Goal: Information Seeking & Learning: Find specific fact

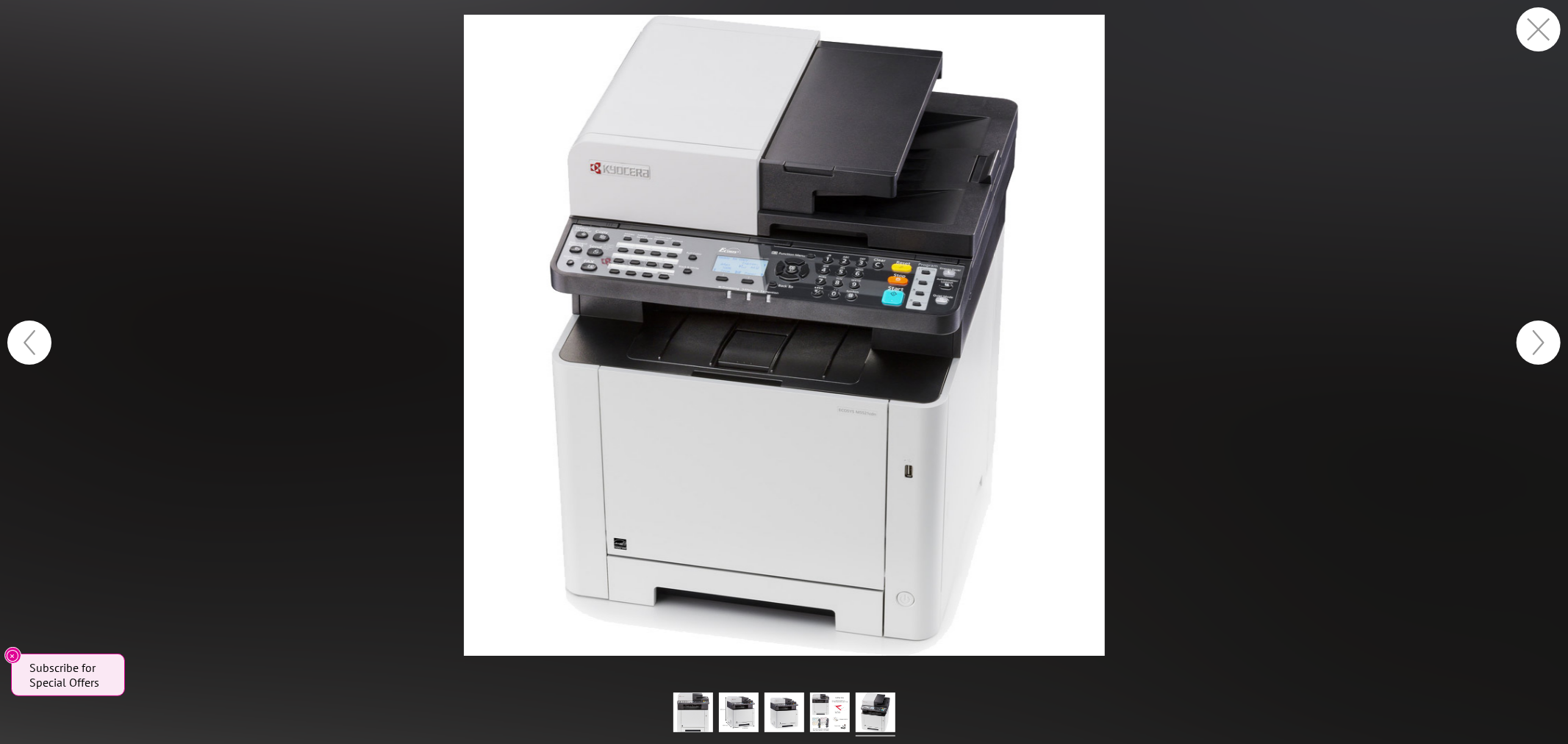
click at [1531, 29] on button "button" at bounding box center [1539, 29] width 44 height 44
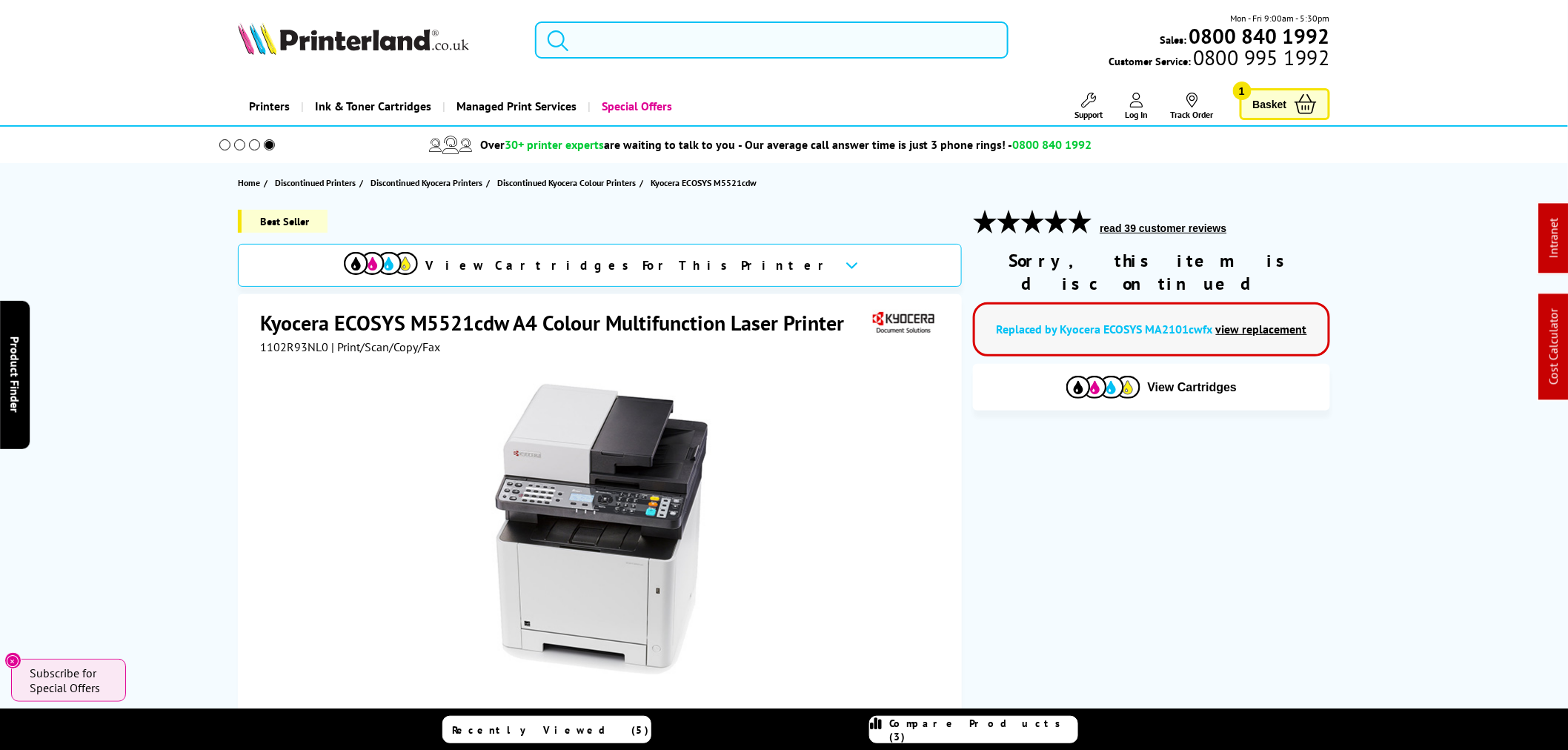
click at [691, 43] on input "search" at bounding box center [771, 40] width 474 height 37
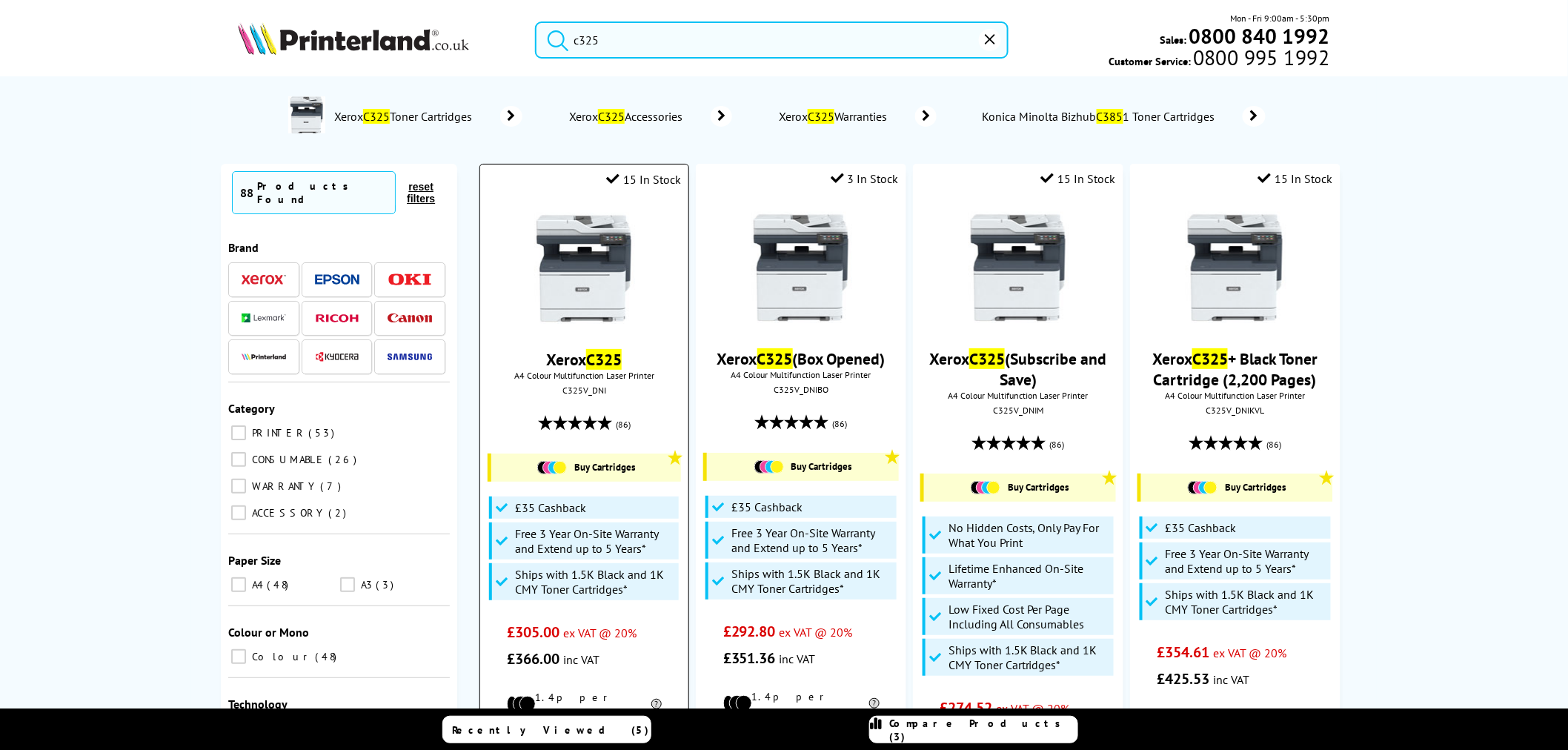
type input "c325"
click at [611, 256] on img at bounding box center [584, 267] width 111 height 111
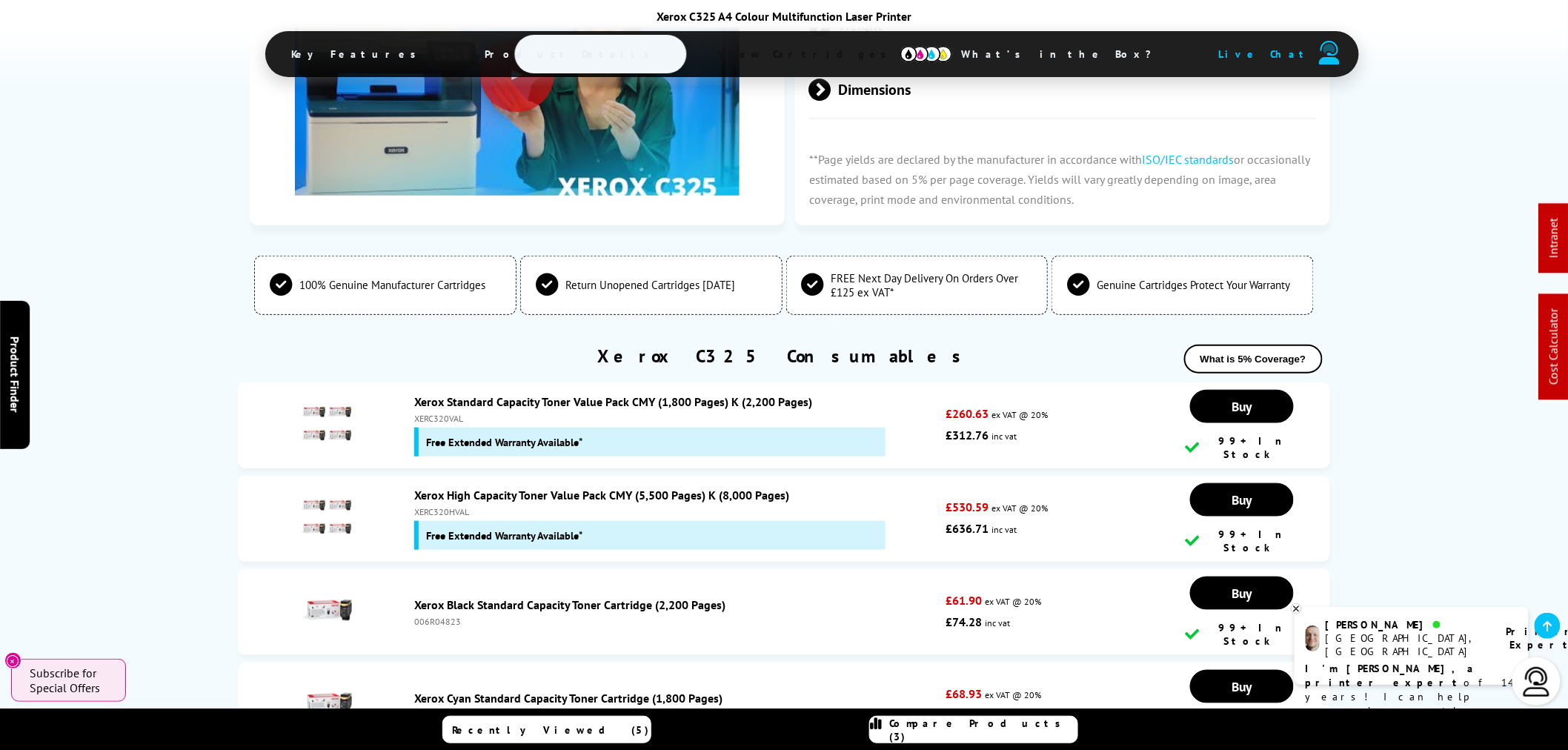
scroll to position [5023, 0]
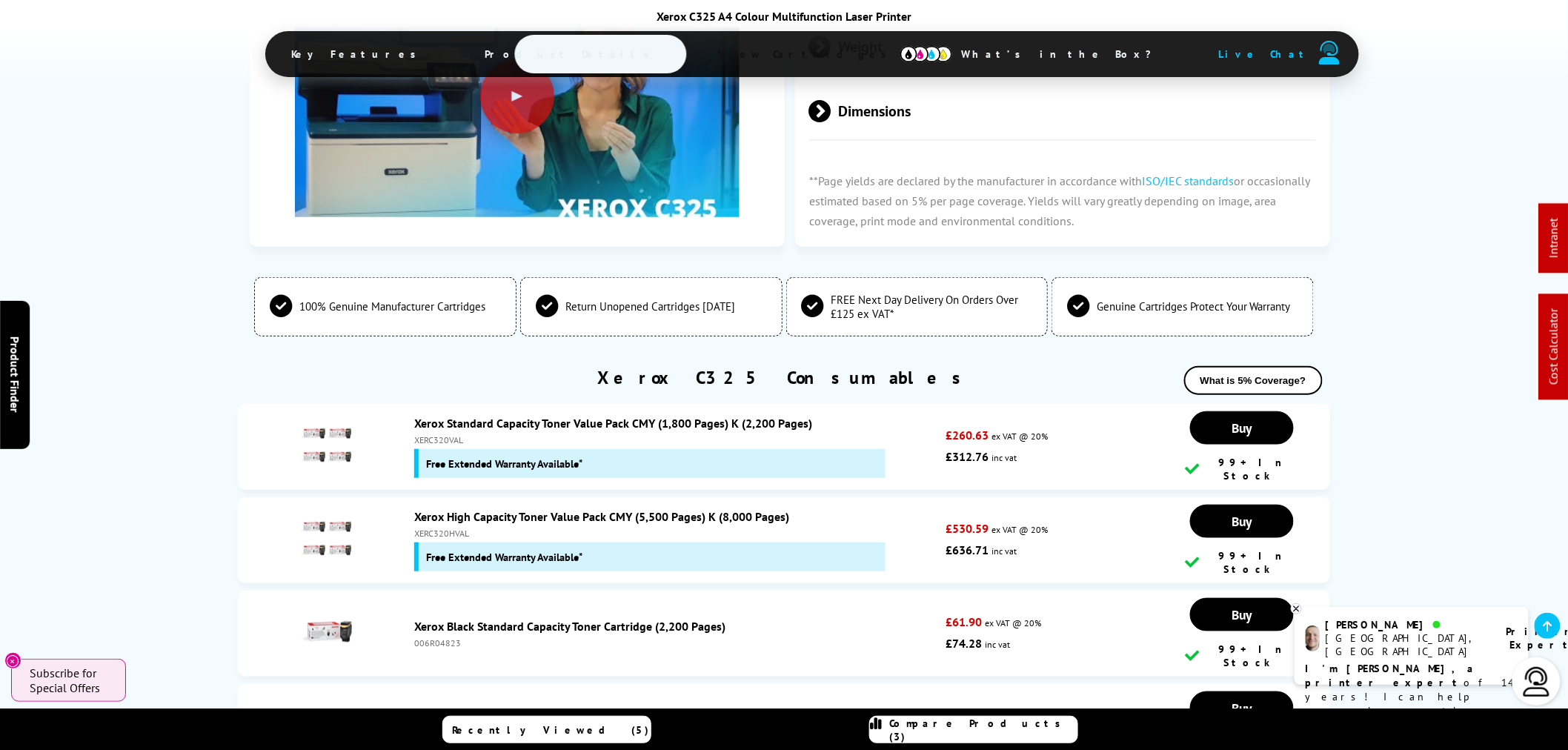
click at [440, 528] on div "XERC320HVAL" at bounding box center [676, 533] width 524 height 12
click at [461, 435] on div "XERC320VAL" at bounding box center [676, 440] width 524 height 12
click at [438, 435] on div "XERC320VAL" at bounding box center [676, 440] width 524 height 12
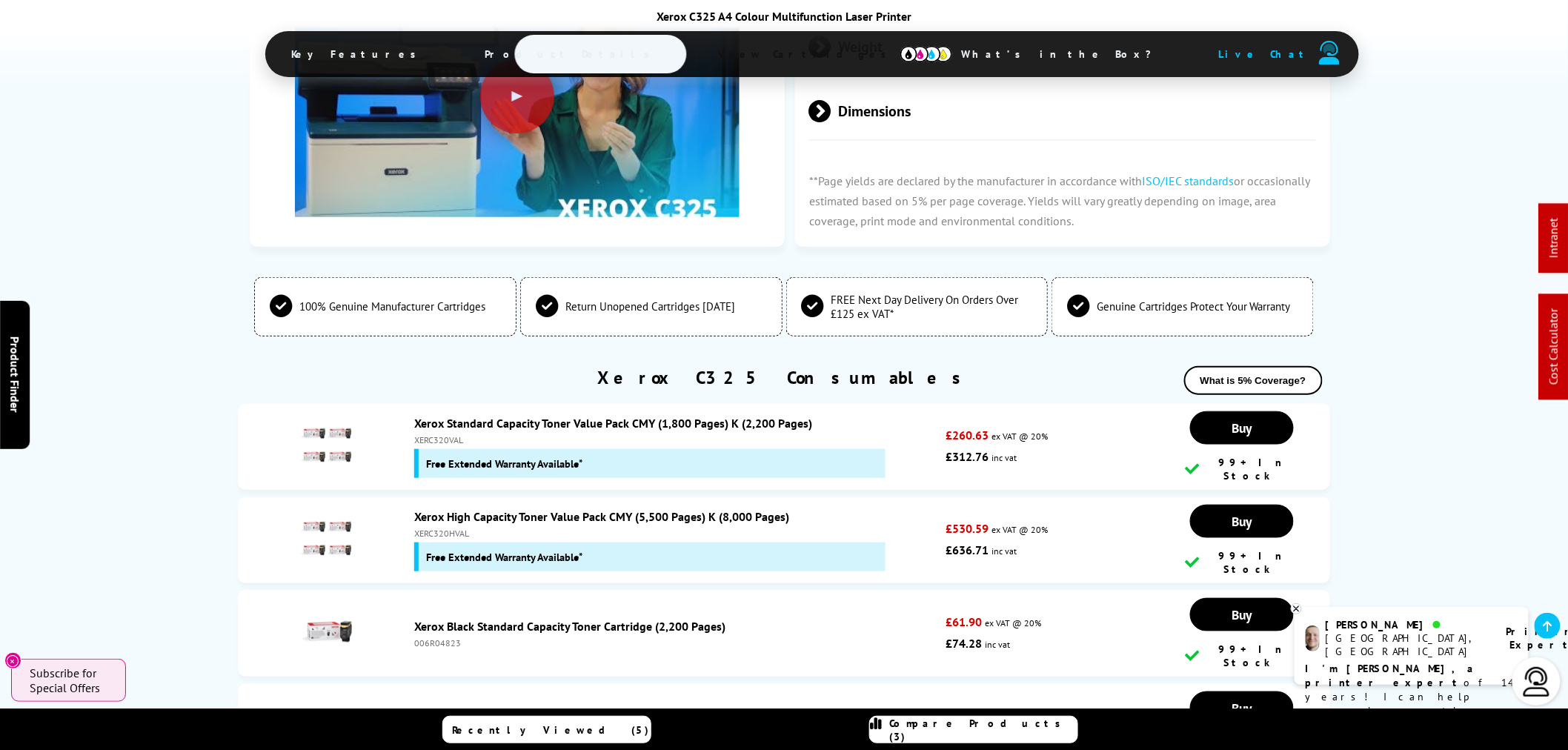
click at [437, 435] on div "XERC320VAL" at bounding box center [676, 440] width 524 height 12
click at [445, 416] on div "Xerox Standard Capacity Toner Value Pack CMY (1,800 Pages) K (2,200 Pages) XERC…" at bounding box center [676, 447] width 538 height 62
click at [443, 416] on div "Xerox Standard Capacity Toner Value Pack CMY (1,800 Pages) K (2,200 Pages) XERC…" at bounding box center [676, 447] width 538 height 62
click at [440, 435] on div "XERC320VAL" at bounding box center [676, 440] width 524 height 12
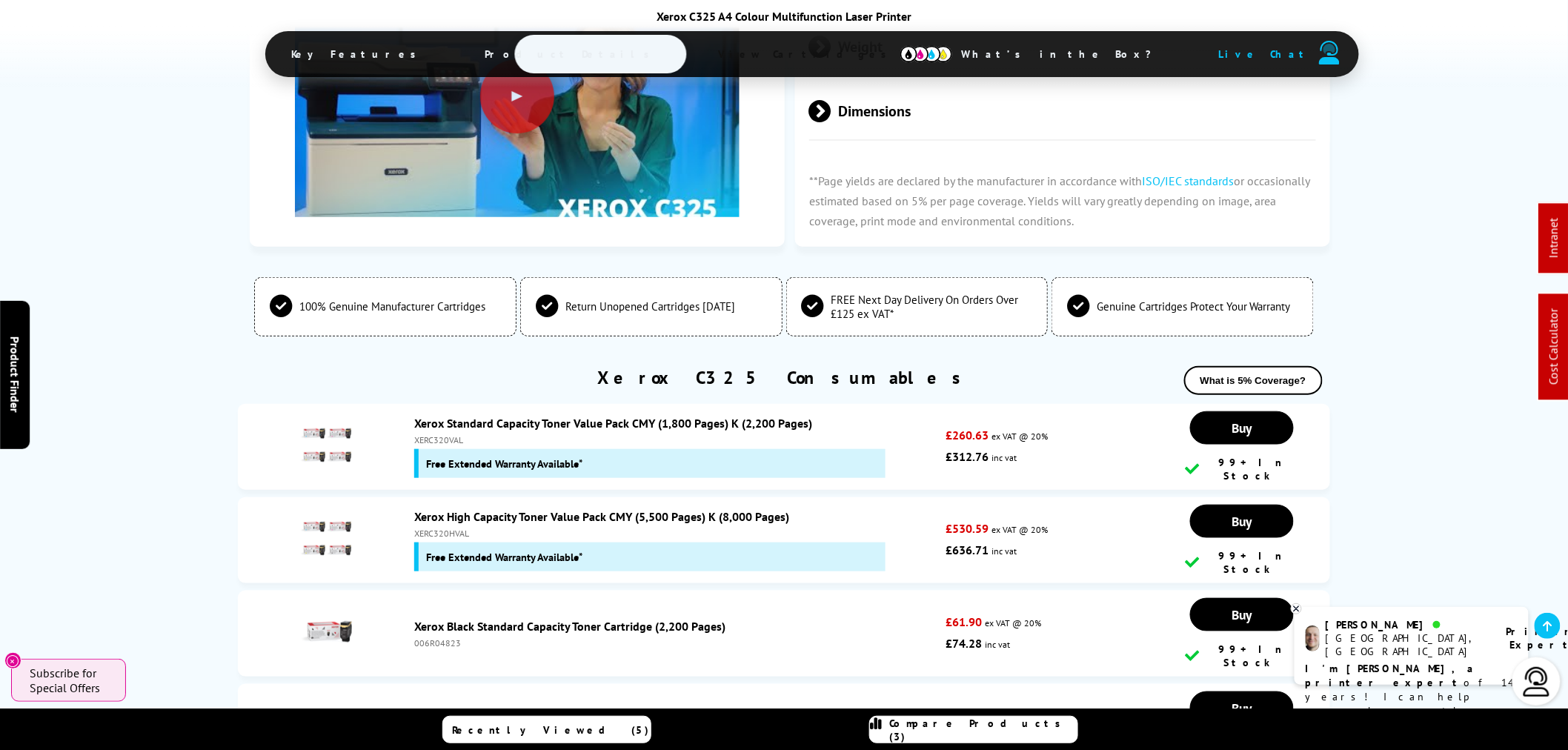
copy div "XERC320VAL"
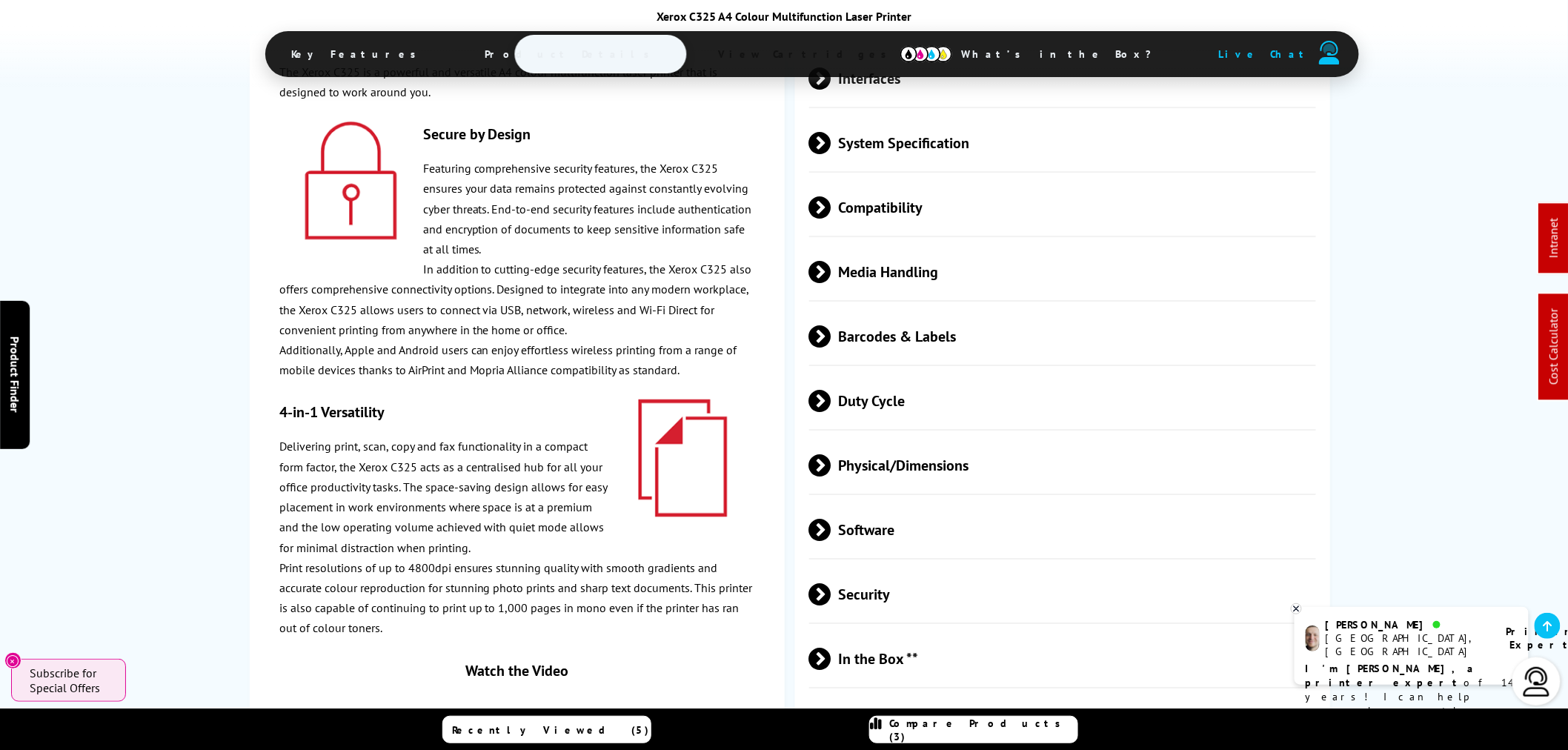
scroll to position [0, 0]
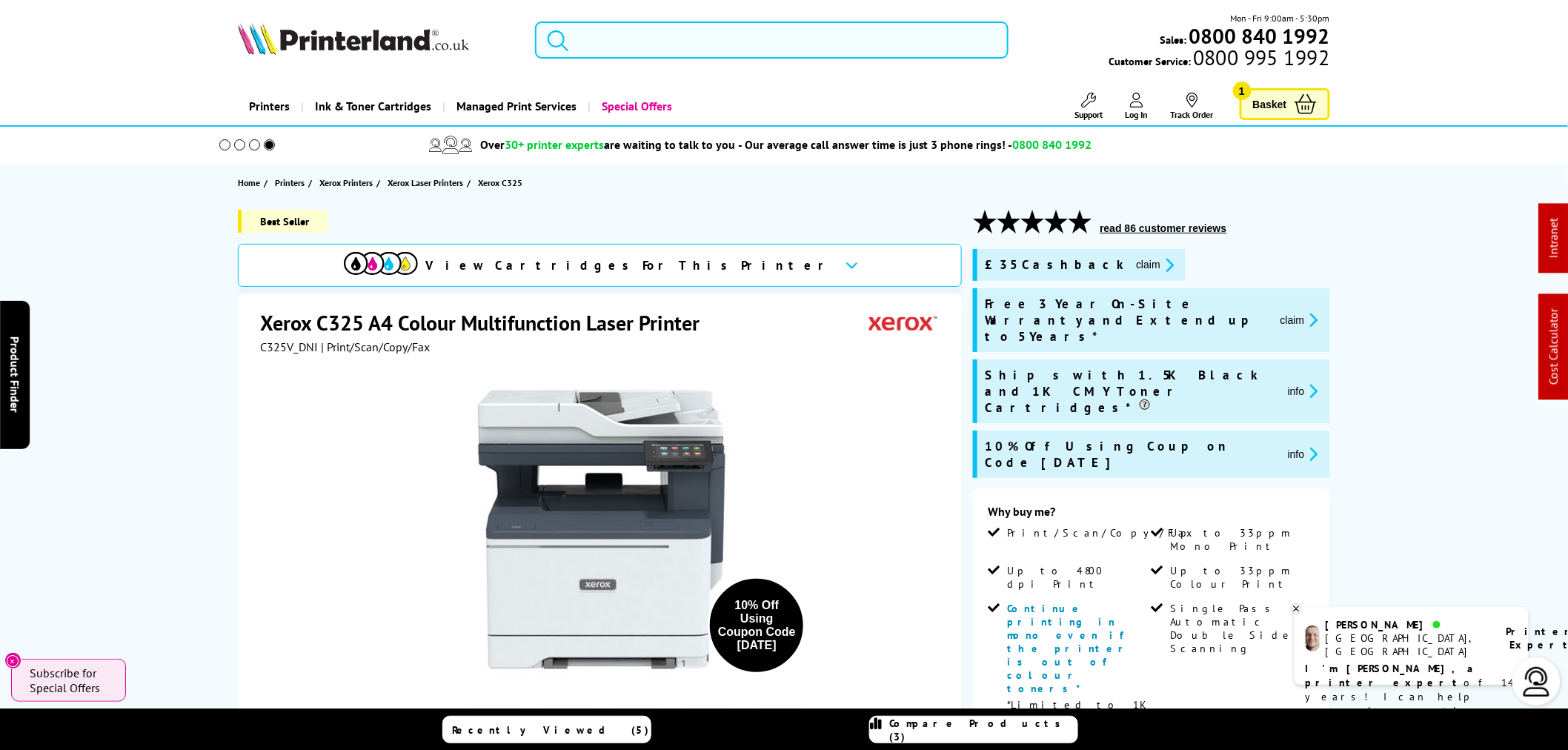
click at [761, 37] on input "search" at bounding box center [771, 40] width 474 height 37
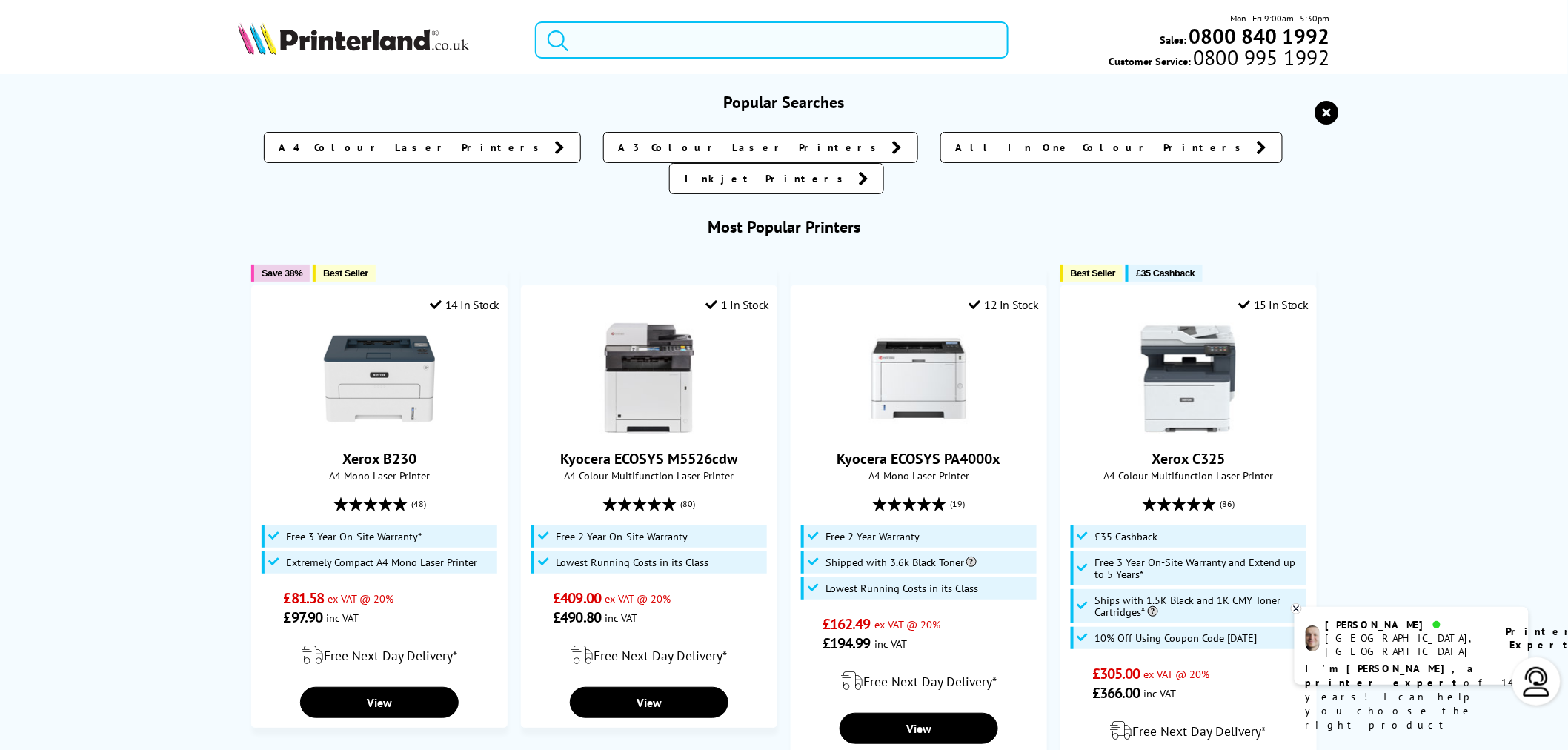
paste input "4202dw"
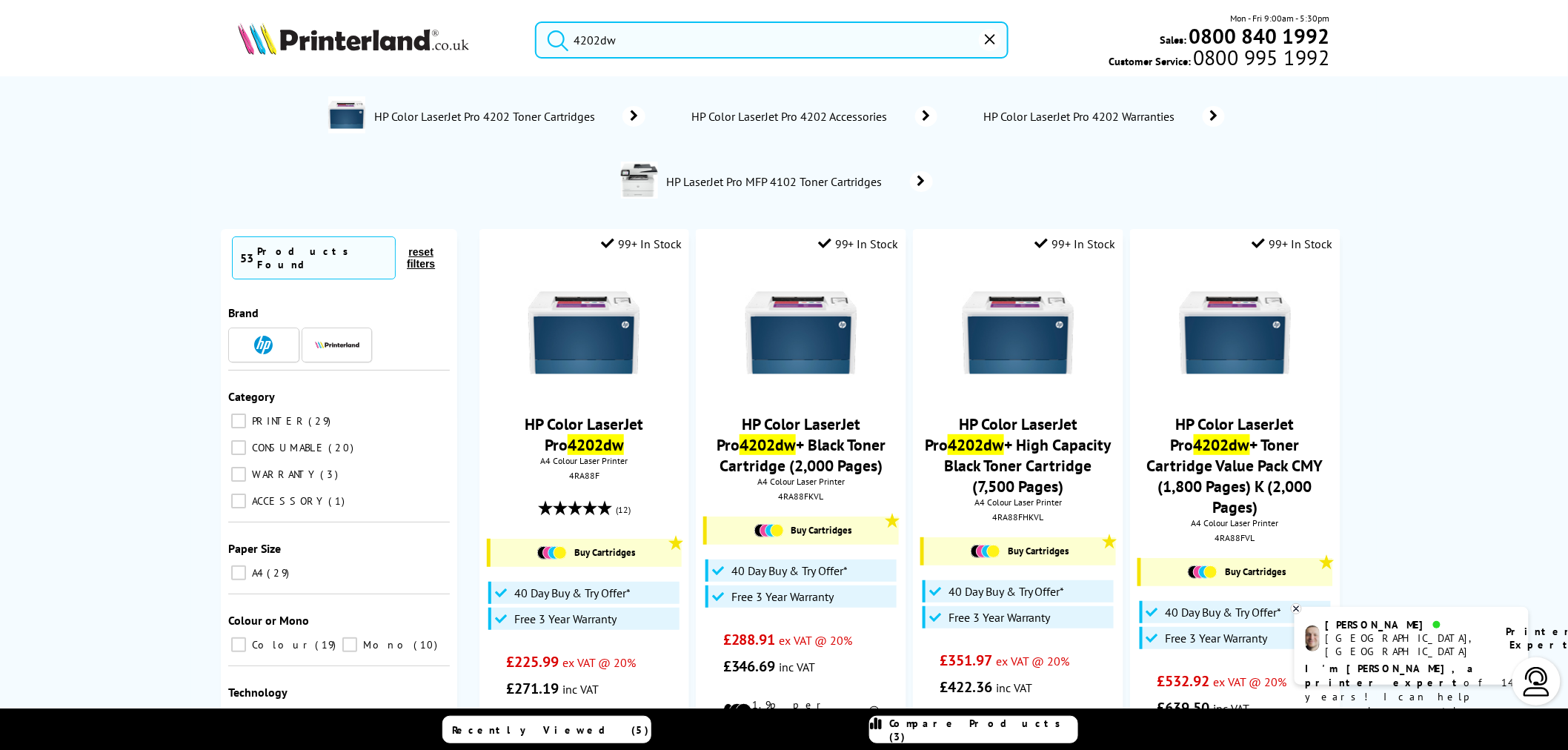
drag, startPoint x: 678, startPoint y: 61, endPoint x: 686, endPoint y: 47, distance: 16.1
drag, startPoint x: 686, startPoint y: 47, endPoint x: 342, endPoint y: 53, distance: 344.1
click at [342, 53] on div "4202dw Mon - Fri 9:00am - 5:30pm Sales: 0800 840 1992 Customer Service: 0800 99…" at bounding box center [784, 44] width 1185 height 65
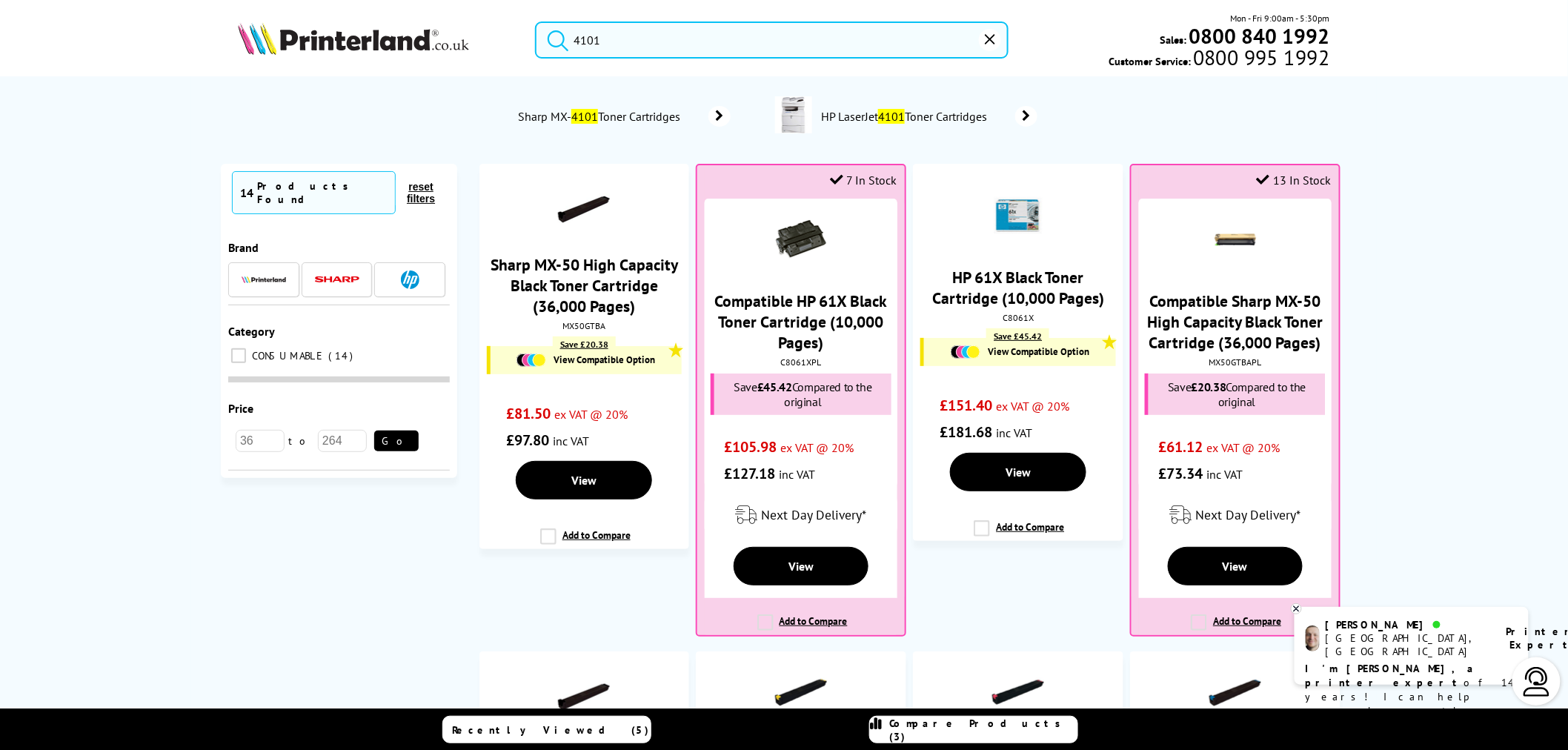
drag, startPoint x: 618, startPoint y: 32, endPoint x: 372, endPoint y: 13, distance: 246.7
click at [396, 19] on div "4101 Mon - Fri 9:00am - 5:30pm Sales: 0800 840 1992 Customer Service: 0800 995 …" at bounding box center [784, 44] width 1185 height 65
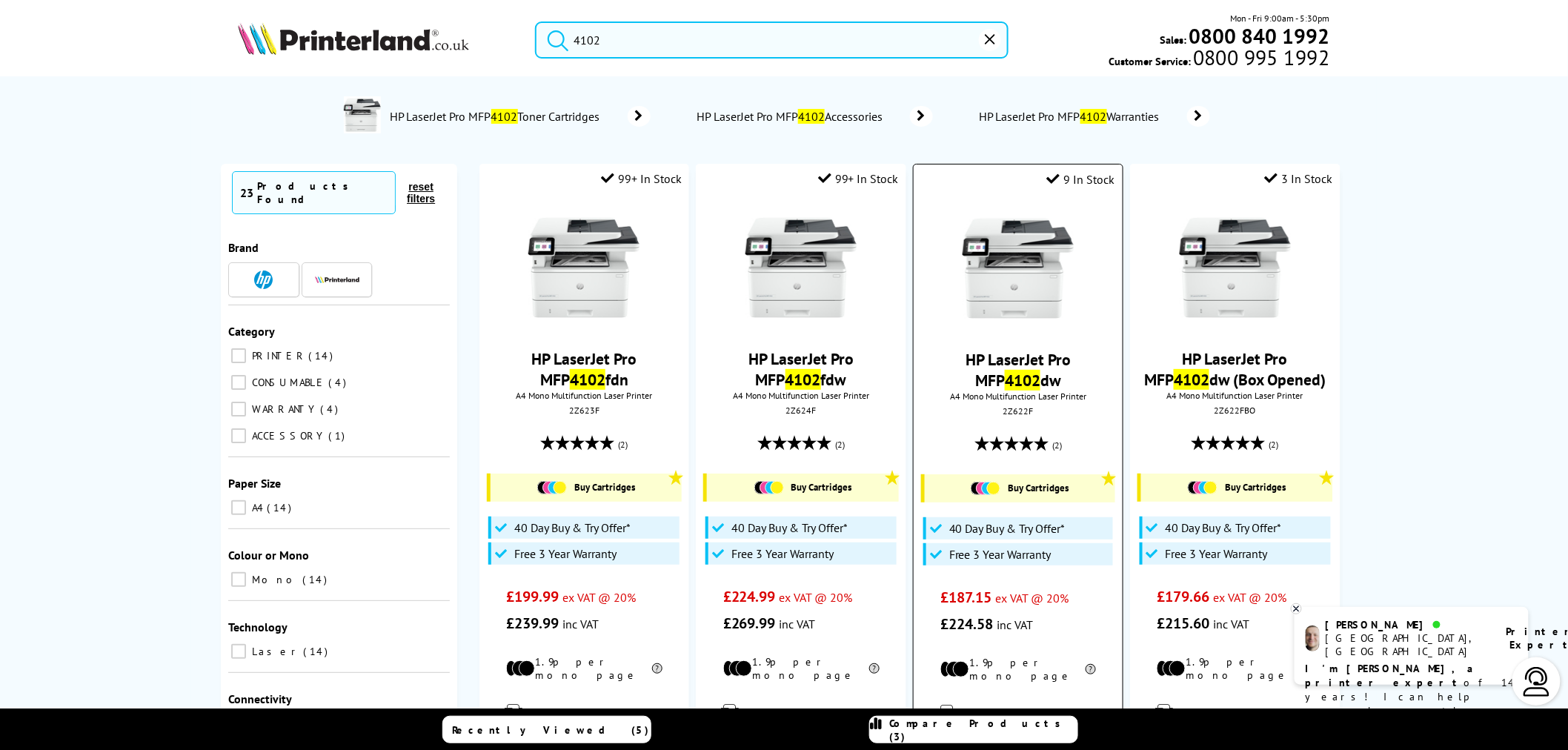
type input "4102"
click at [1057, 294] on img at bounding box center [1017, 267] width 111 height 111
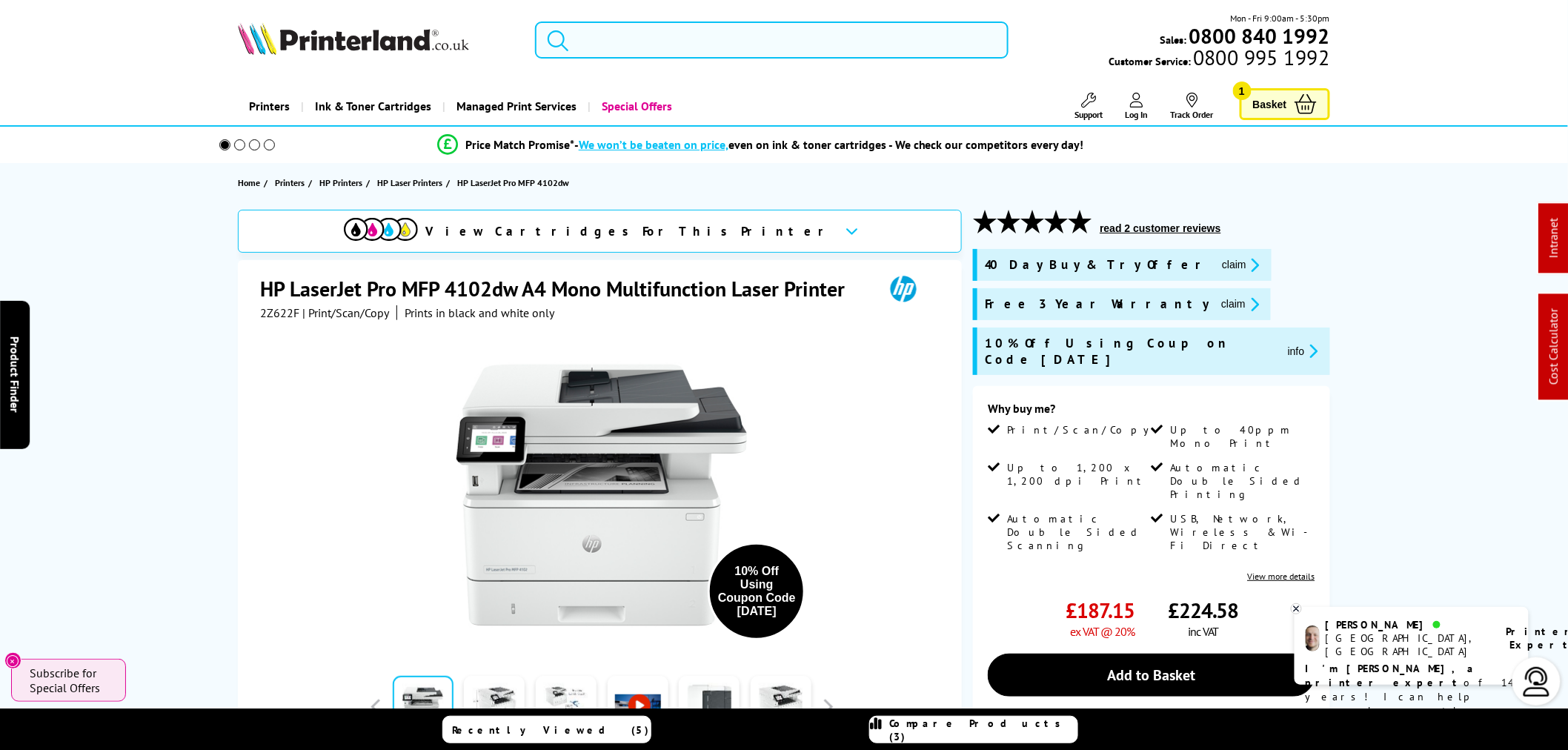
drag, startPoint x: 746, startPoint y: 39, endPoint x: 735, endPoint y: 4, distance: 36.7
click at [741, 28] on input "search" at bounding box center [771, 40] width 474 height 37
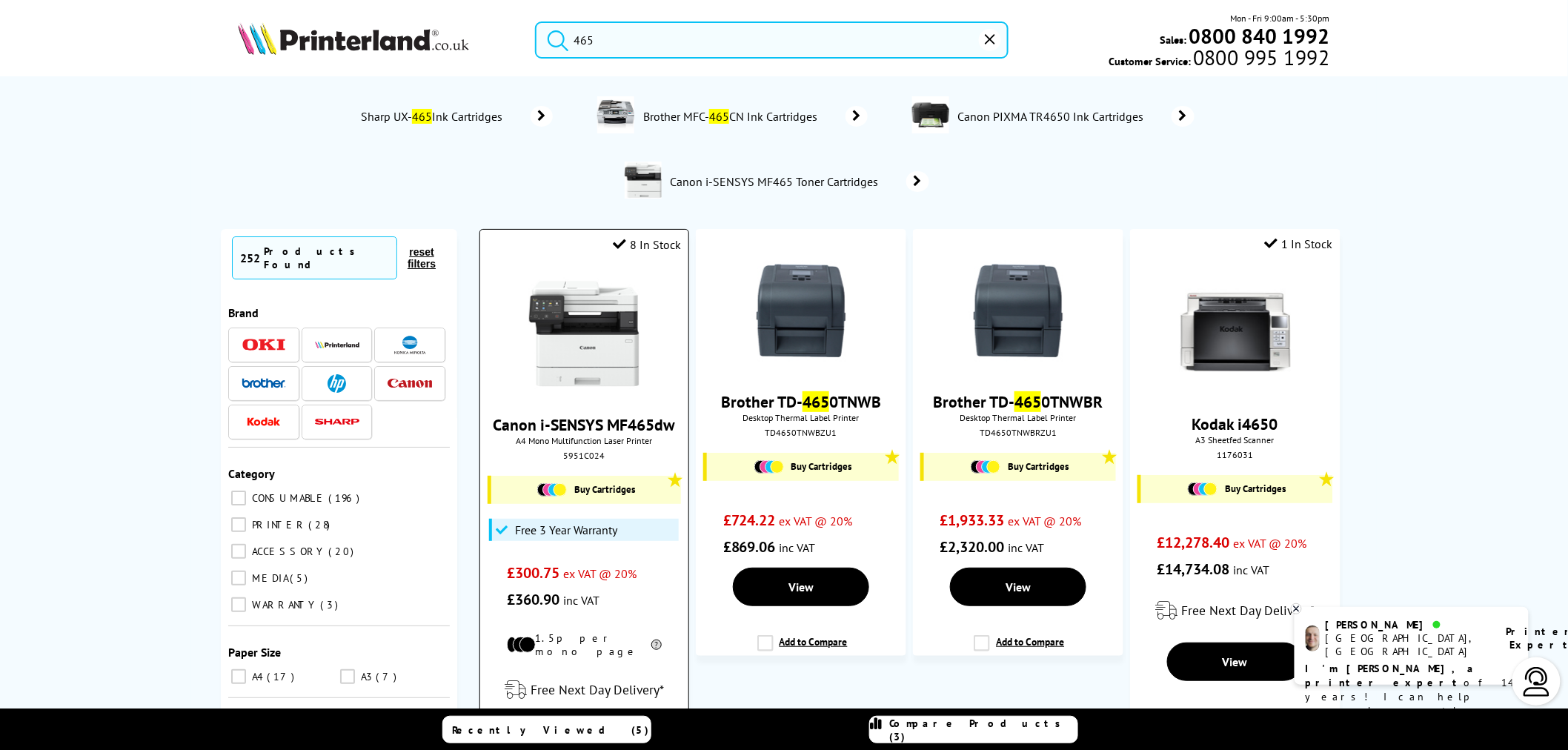
type input "465"
click at [625, 328] on img at bounding box center [584, 333] width 111 height 111
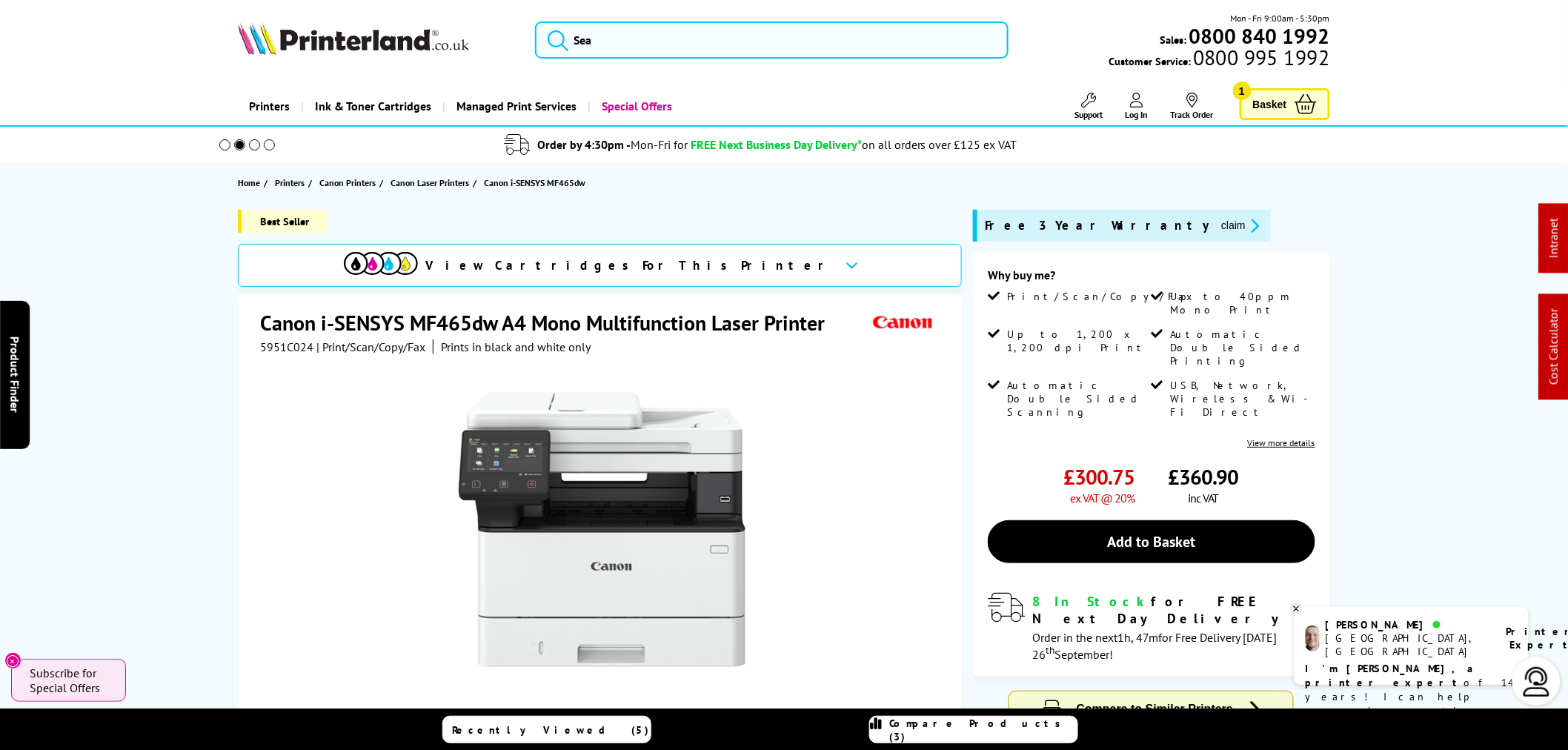
click at [304, 351] on span "5951C024" at bounding box center [287, 347] width 53 height 15
click at [305, 349] on span "5951C024" at bounding box center [287, 347] width 53 height 15
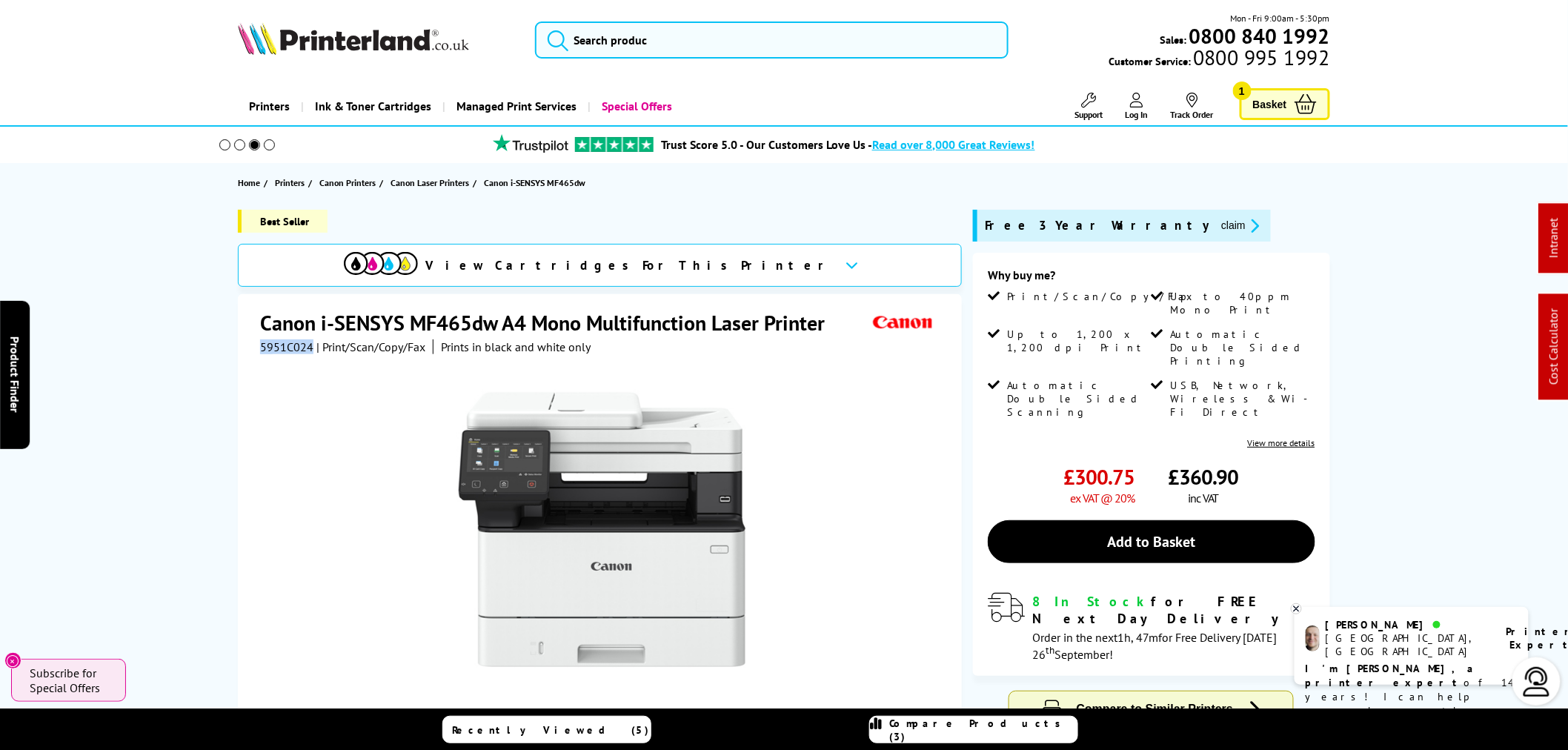
copy span "5951C024"
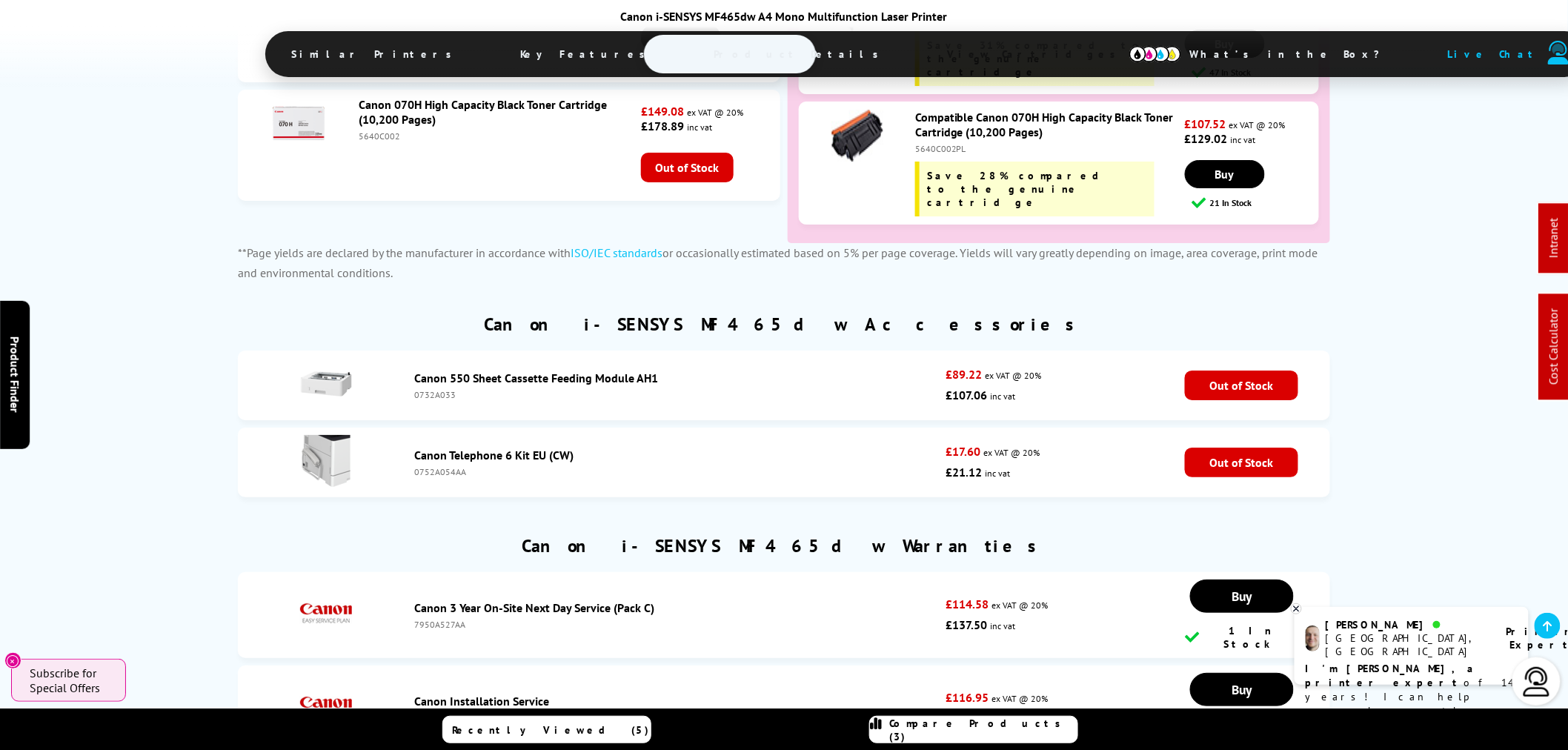
scroll to position [4281, 0]
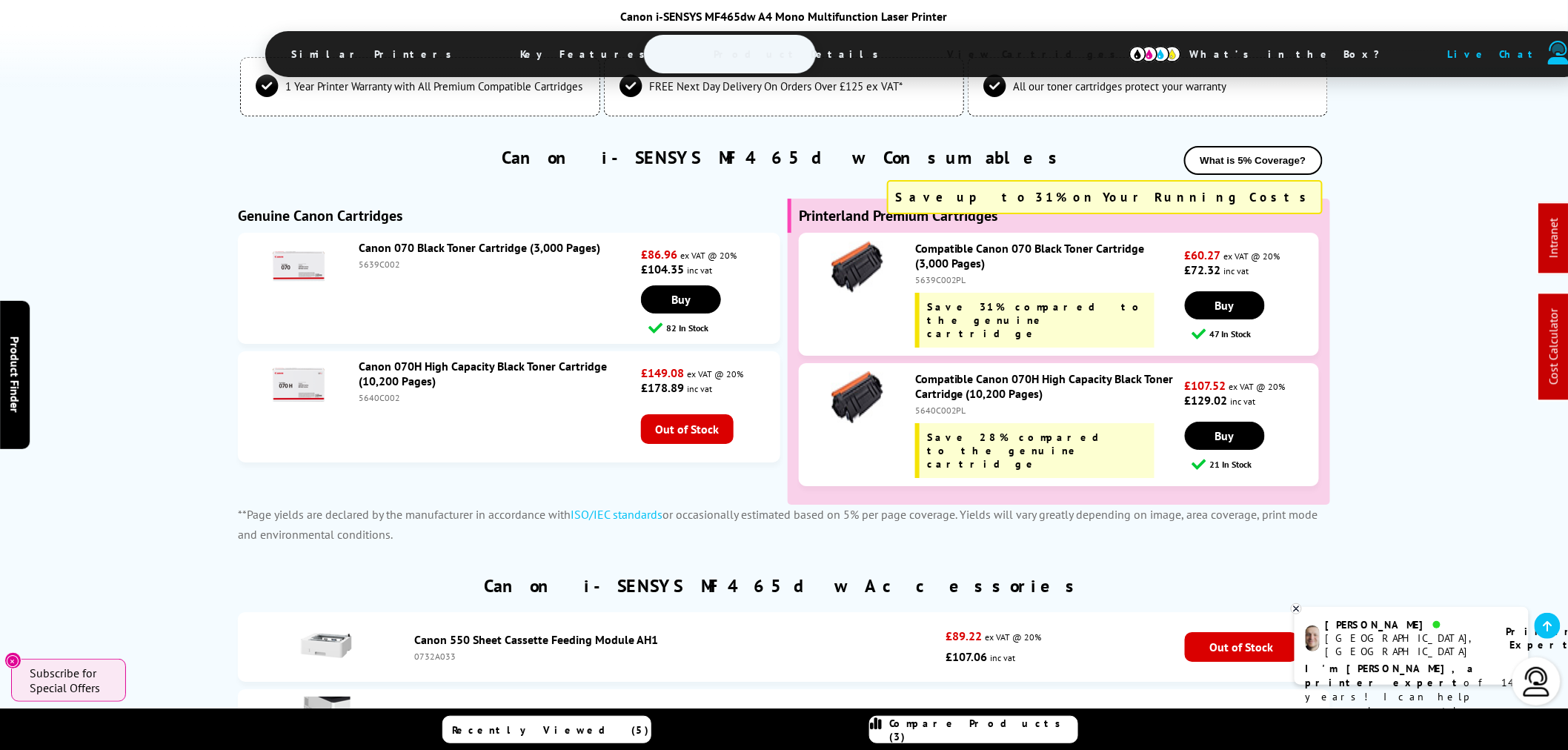
click at [394, 392] on div "5640C002" at bounding box center [498, 397] width 279 height 12
click at [393, 392] on div "5640C002" at bounding box center [498, 397] width 279 height 12
copy div "5640C002"
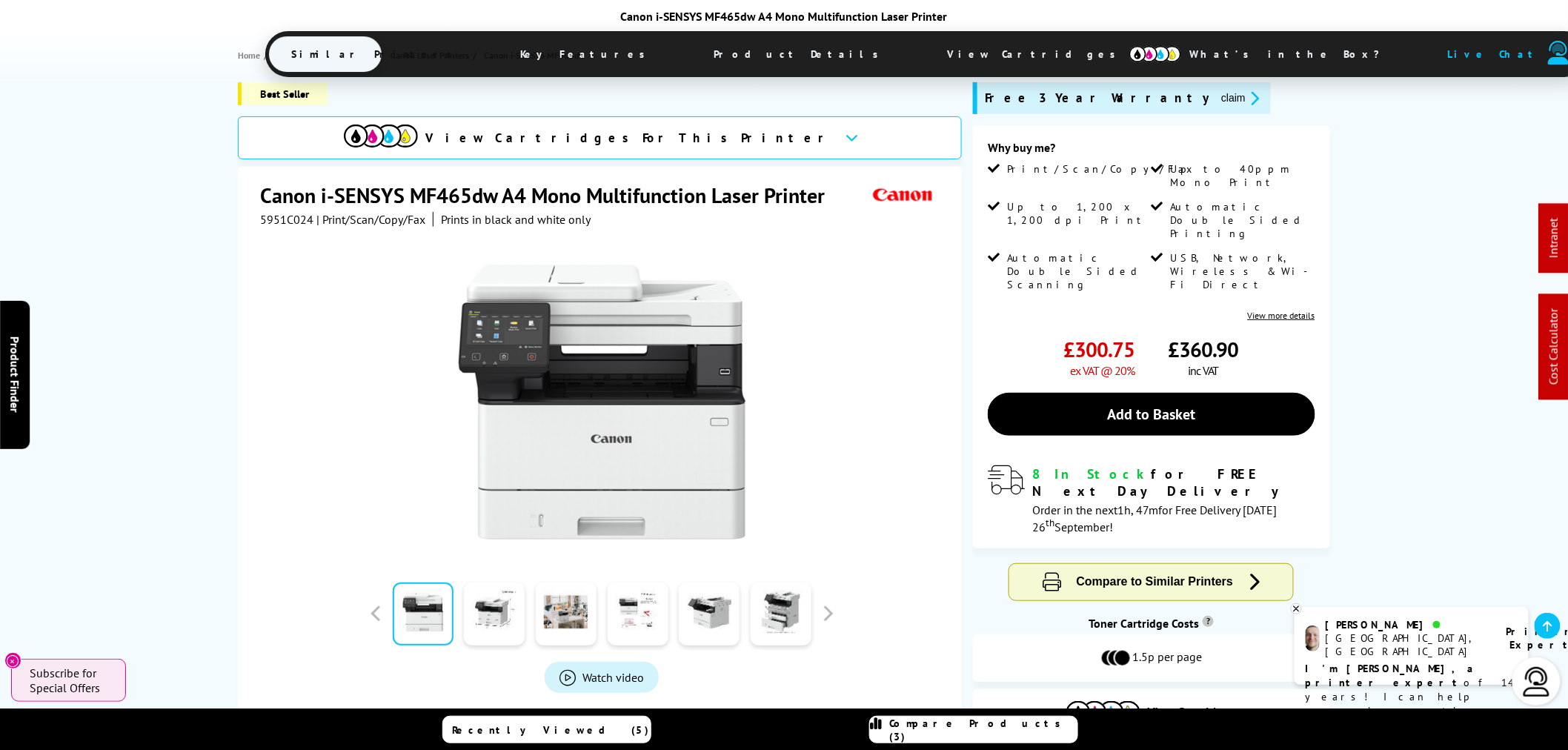
scroll to position [0, 0]
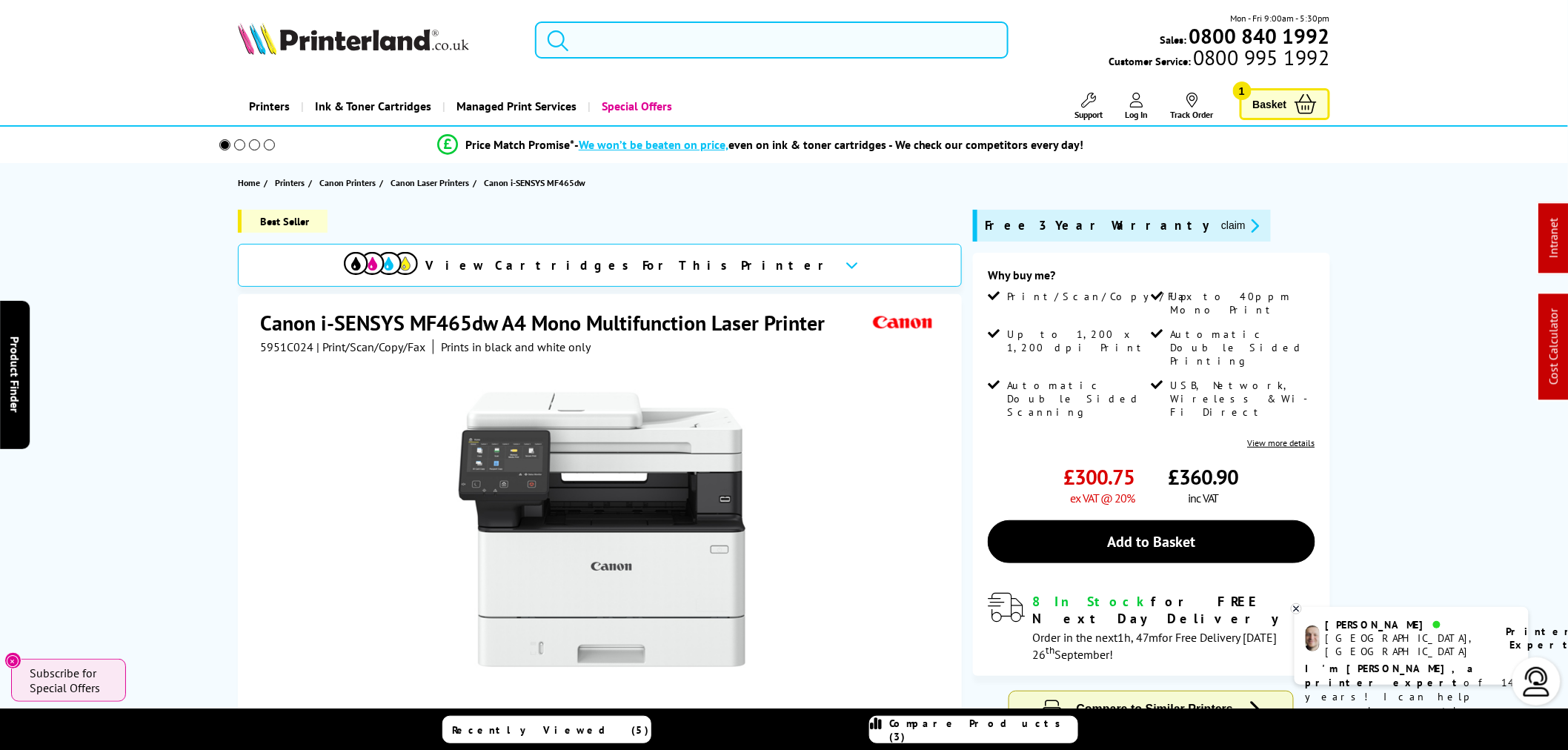
click at [654, 45] on input "search" at bounding box center [771, 40] width 474 height 37
paste input "B230V_DNI"
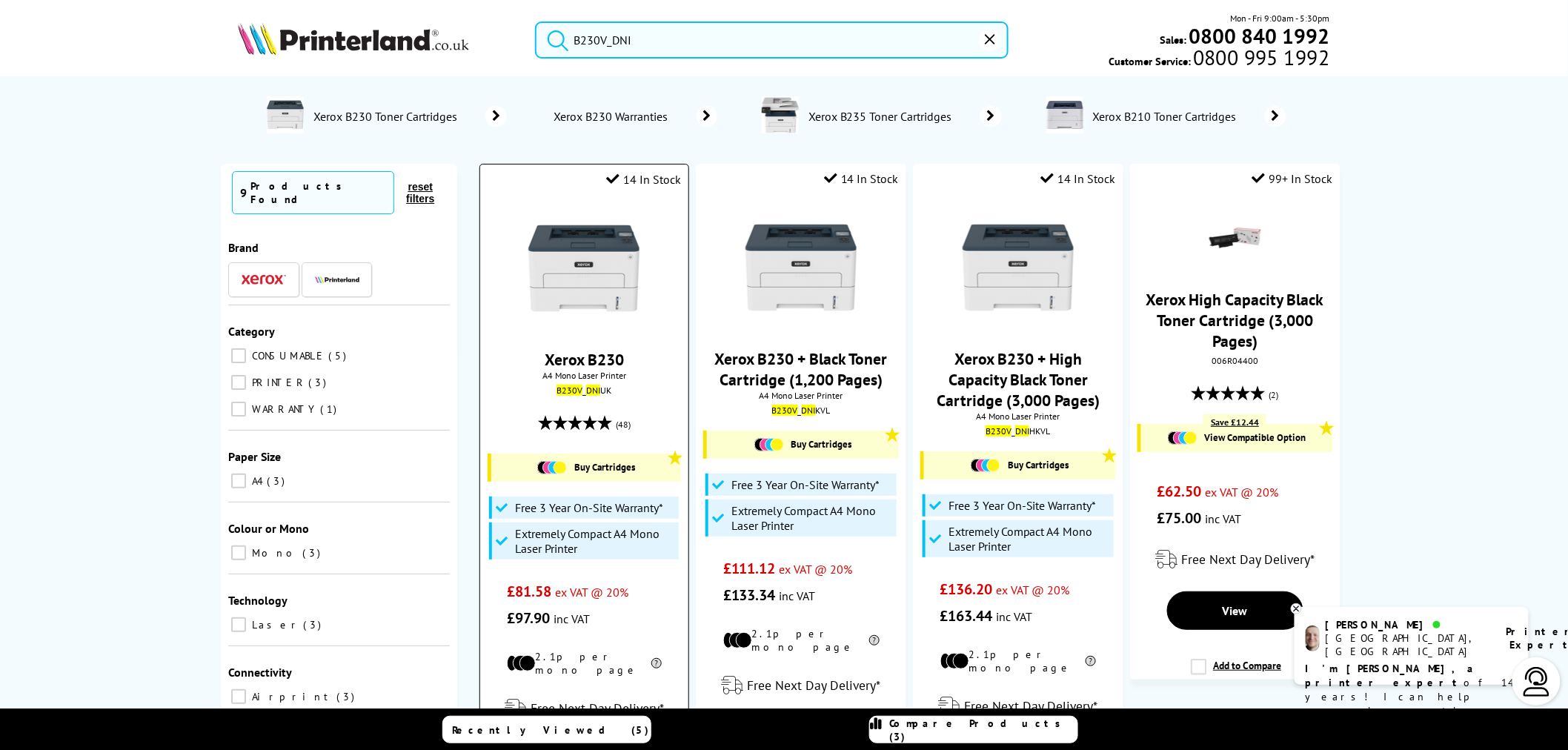
type input "B230V_DNI"
click at [608, 267] on img at bounding box center [584, 267] width 111 height 111
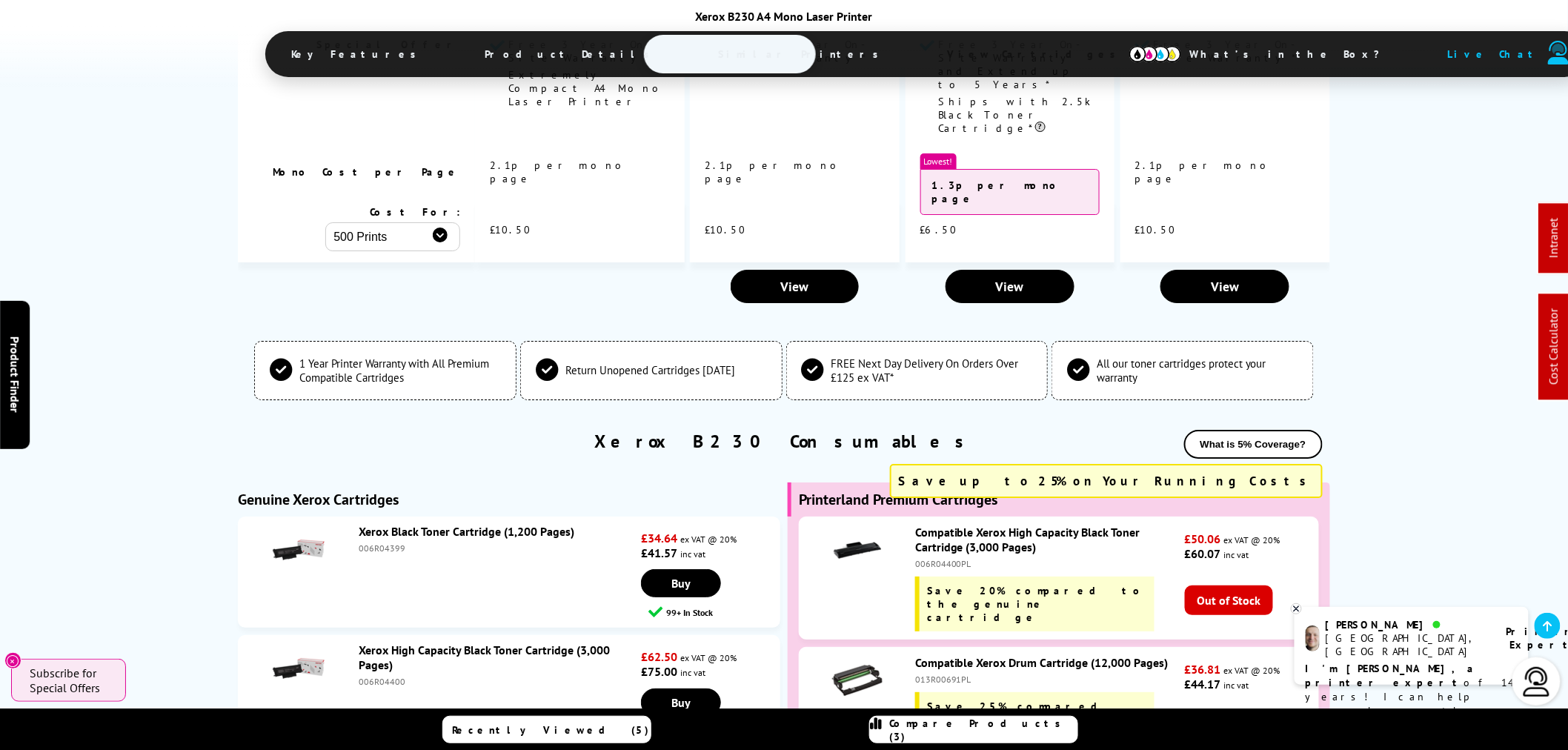
scroll to position [4447, 0]
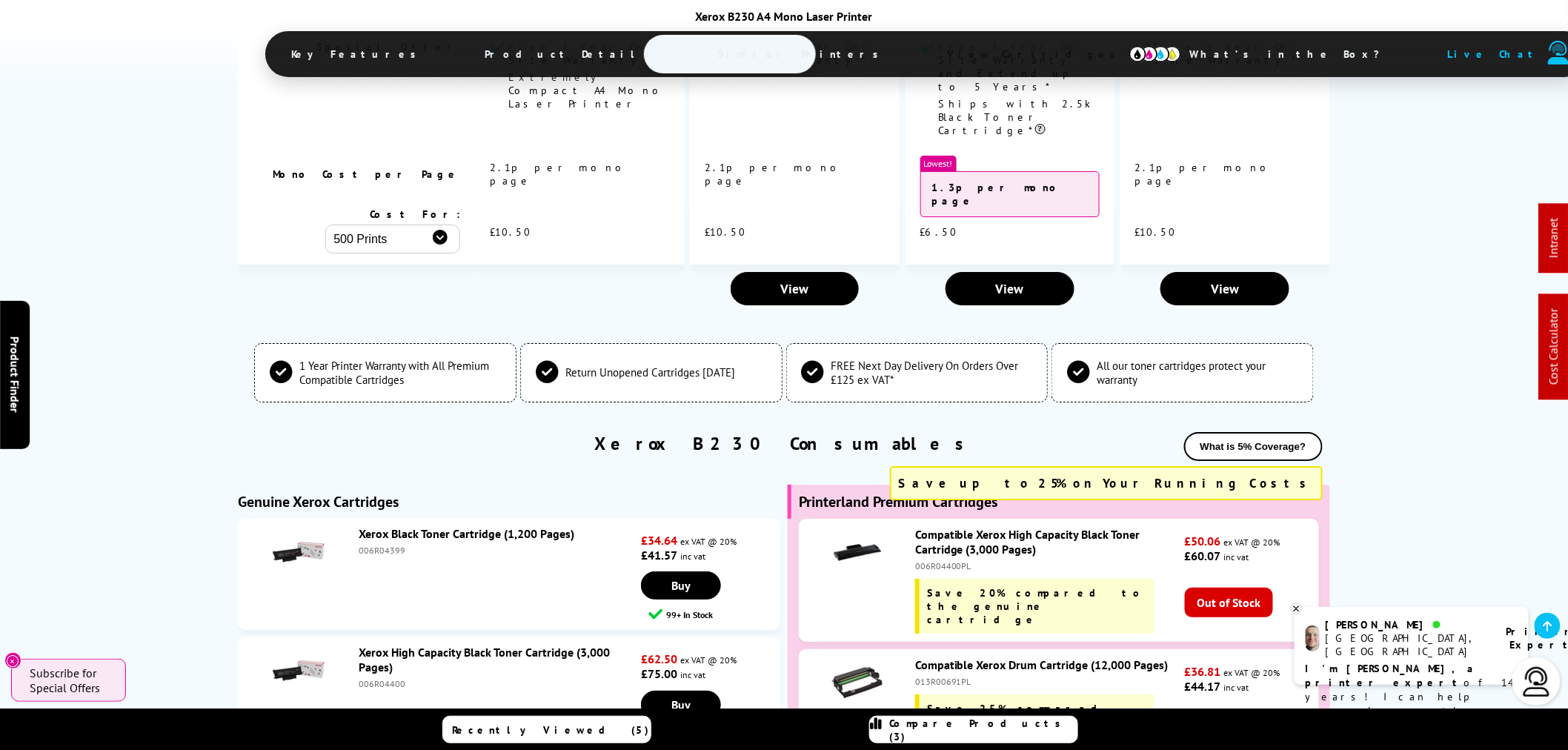
click at [368, 545] on div "006R04399" at bounding box center [498, 550] width 279 height 12
click at [369, 545] on div "006R04399" at bounding box center [498, 550] width 279 height 12
copy div "006R04399"
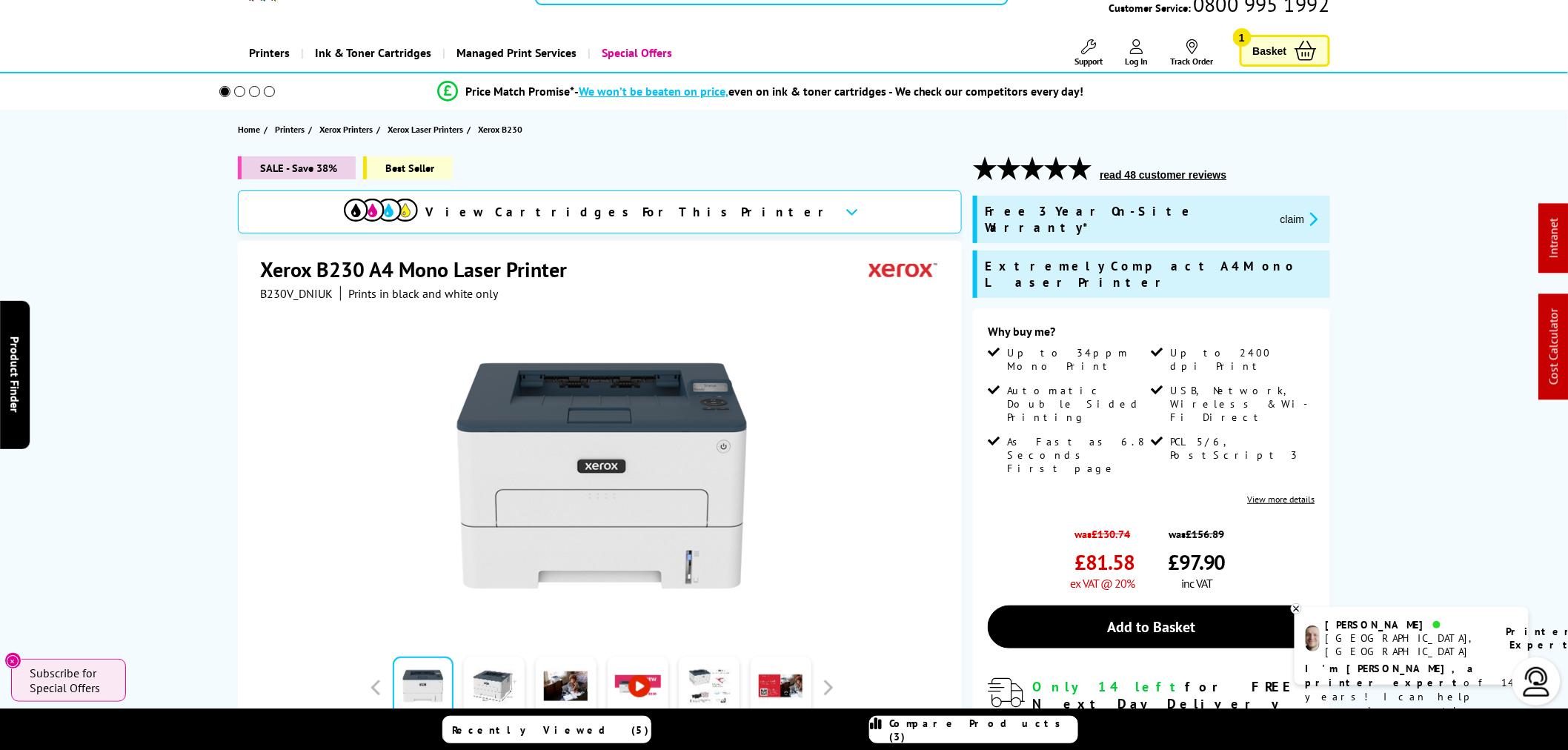
scroll to position [0, 0]
